Goal: Check status: Check status

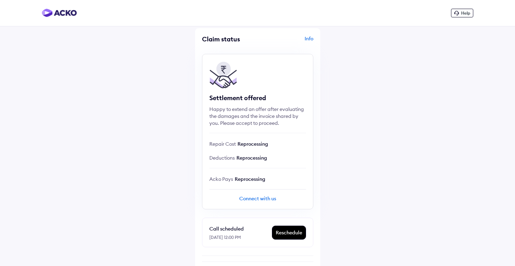
click at [260, 198] on div "Connect with us" at bounding box center [257, 198] width 97 height 7
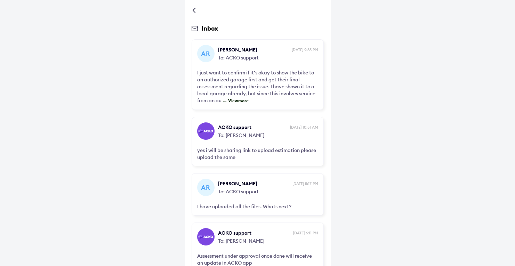
click at [193, 9] on div at bounding box center [195, 10] width 4 height 3
click at [195, 11] on div at bounding box center [195, 10] width 4 height 3
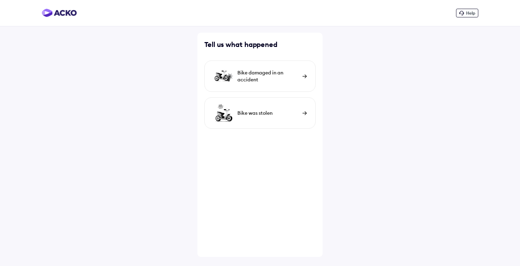
click at [471, 10] on span "Help" at bounding box center [470, 12] width 9 height 5
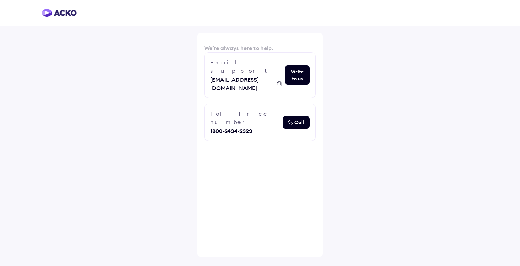
click at [59, 10] on img at bounding box center [59, 13] width 35 height 8
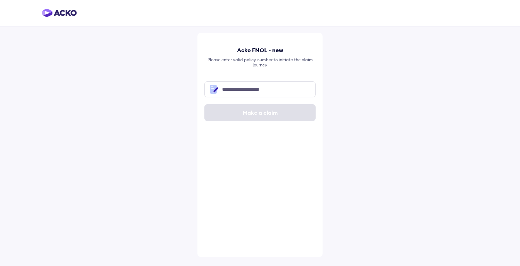
click at [50, 12] on img at bounding box center [59, 13] width 35 height 8
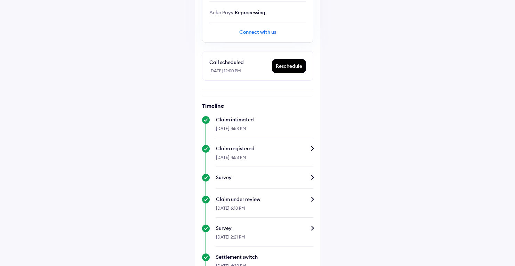
scroll to position [312, 0]
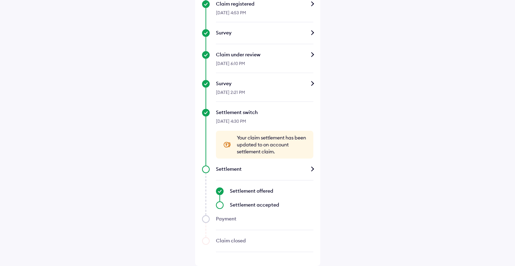
click at [312, 167] on div "Settlement" at bounding box center [264, 168] width 97 height 7
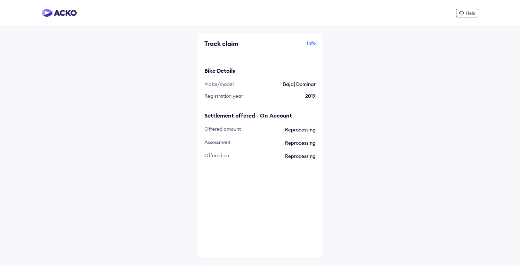
click at [311, 42] on div "Info" at bounding box center [289, 46] width 54 height 13
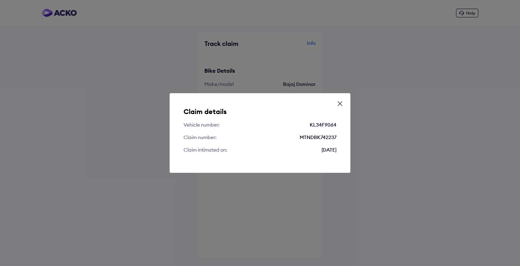
click at [340, 102] on icon at bounding box center [339, 103] width 7 height 7
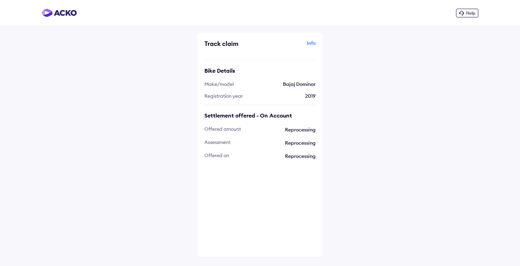
click at [58, 8] on div "Help" at bounding box center [260, 13] width 520 height 26
click at [61, 11] on img at bounding box center [59, 13] width 35 height 8
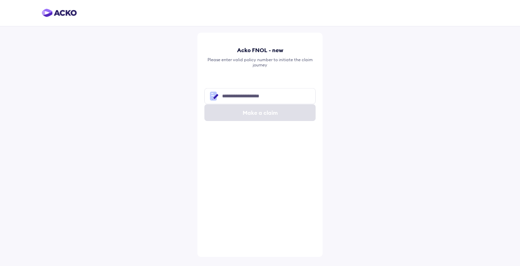
click at [61, 11] on img at bounding box center [59, 13] width 35 height 8
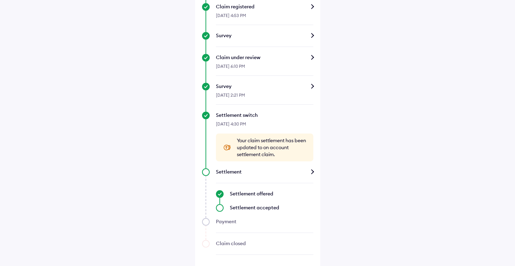
scroll to position [312, 0]
